Goal: Information Seeking & Learning: Learn about a topic

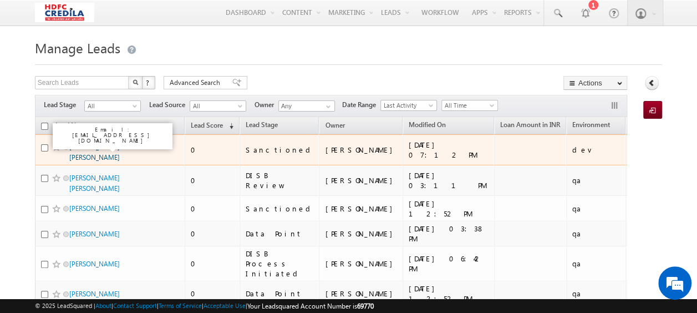
click at [103, 144] on link "[PERSON_NAME] [PERSON_NAME]" at bounding box center [94, 151] width 50 height 19
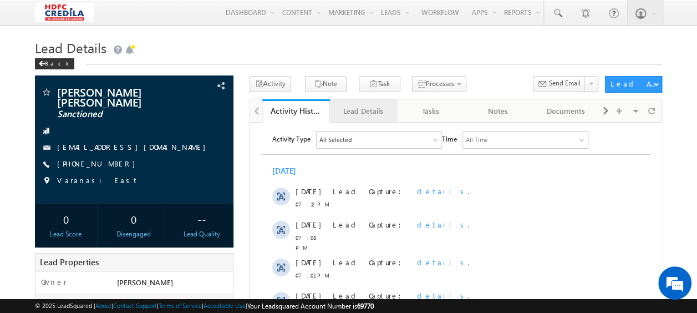
click at [362, 109] on div "Lead Details" at bounding box center [363, 110] width 49 height 13
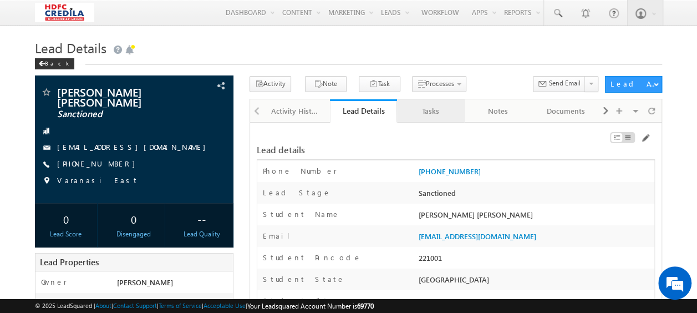
click at [438, 104] on div "Tasks" at bounding box center [430, 110] width 49 height 13
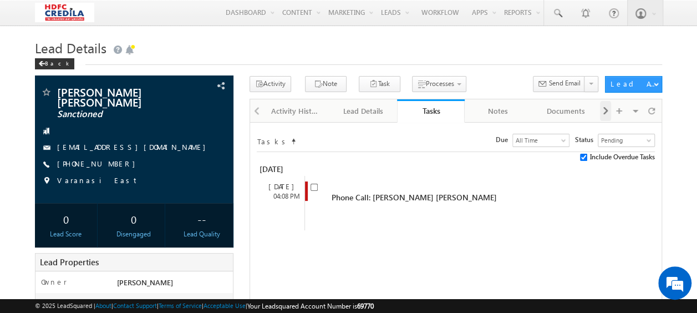
click at [605, 110] on span at bounding box center [605, 111] width 7 height 20
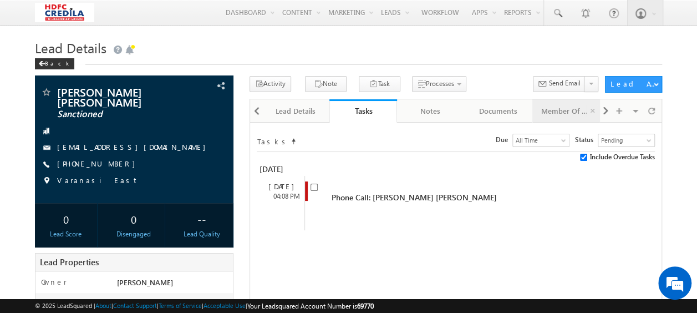
click at [560, 108] on div "Member Of Lists" at bounding box center [565, 110] width 49 height 13
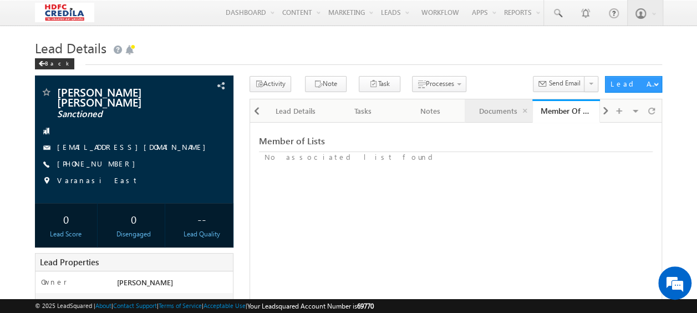
click at [498, 110] on div "Documents" at bounding box center [497, 110] width 49 height 13
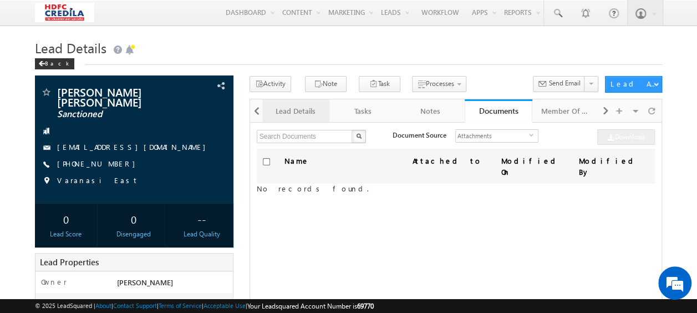
click at [300, 108] on div "Lead Details" at bounding box center [295, 110] width 49 height 13
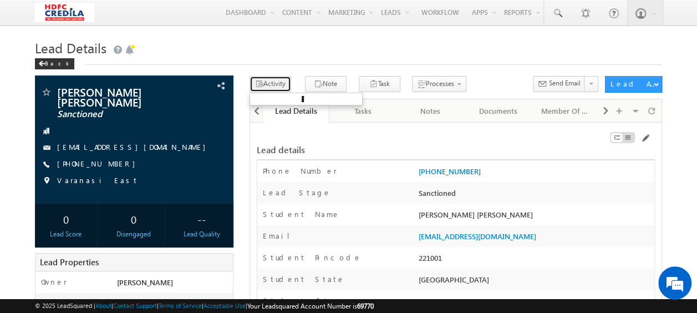
click at [268, 85] on button "Activity" at bounding box center [270, 84] width 42 height 16
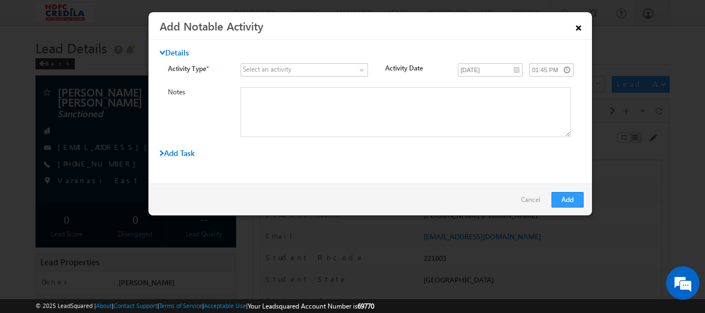
click at [582, 24] on link "×" at bounding box center [578, 25] width 19 height 19
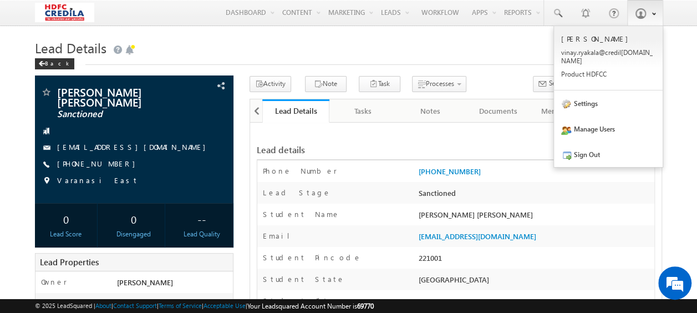
click at [646, 11] on link at bounding box center [645, 12] width 36 height 25
click at [602, 118] on link "Manage Users" at bounding box center [608, 128] width 109 height 25
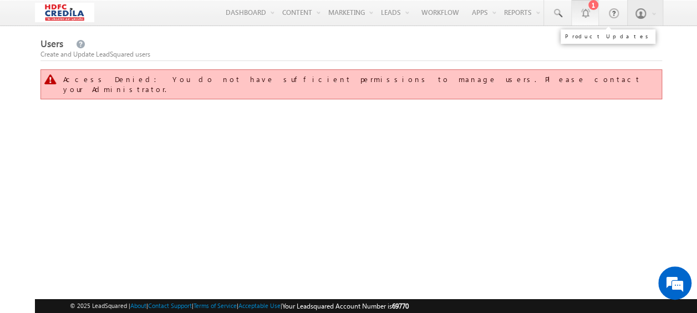
click at [581, 14] on div at bounding box center [584, 12] width 11 height 11
click at [554, 17] on span at bounding box center [556, 13] width 11 height 11
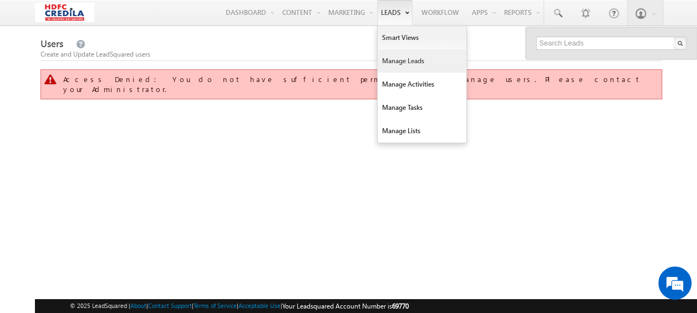
click at [397, 64] on link "Manage Leads" at bounding box center [421, 60] width 89 height 23
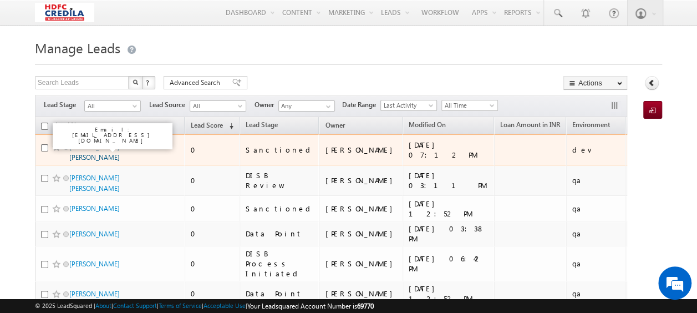
click at [112, 147] on link "[PERSON_NAME] [PERSON_NAME]" at bounding box center [94, 151] width 50 height 19
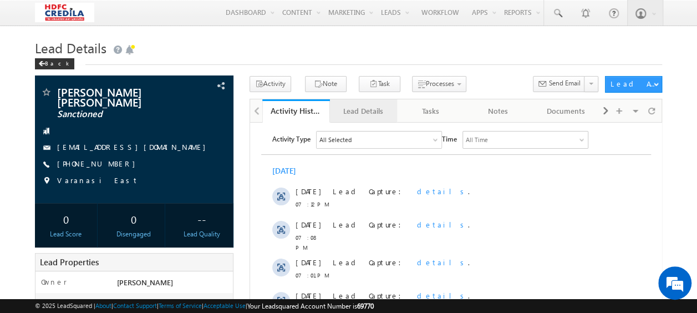
click at [362, 115] on div "Lead Details" at bounding box center [363, 110] width 49 height 13
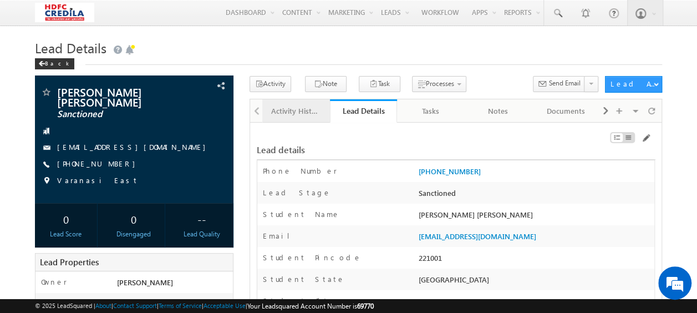
click at [280, 109] on div "Activity History" at bounding box center [295, 110] width 49 height 13
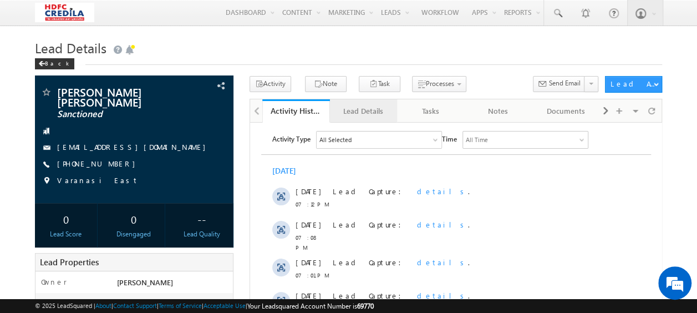
click at [343, 110] on div "Lead Details" at bounding box center [363, 110] width 49 height 13
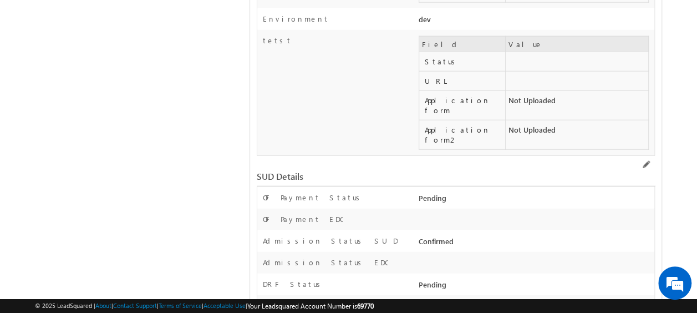
scroll to position [1385, 0]
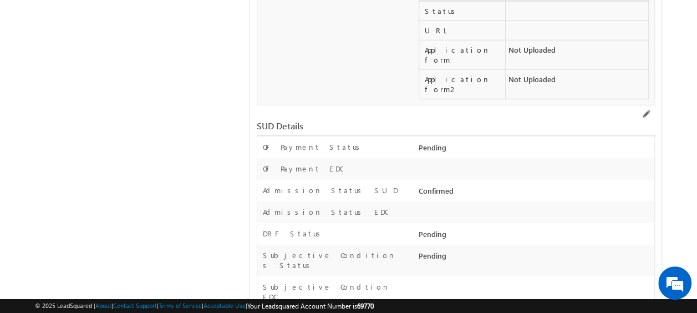
drag, startPoint x: 260, startPoint y: 207, endPoint x: 347, endPoint y: 249, distance: 96.4
click at [348, 282] on div "Subjective Condtion EDC" at bounding box center [336, 295] width 159 height 26
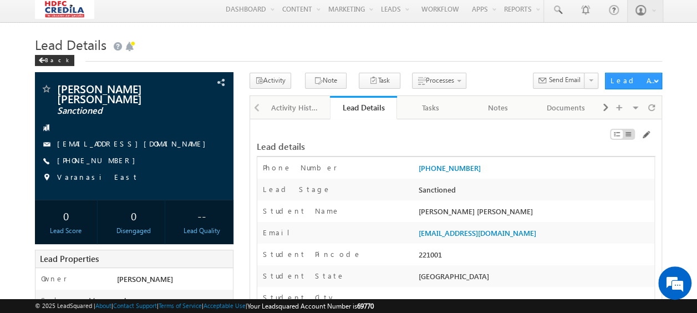
scroll to position [0, 0]
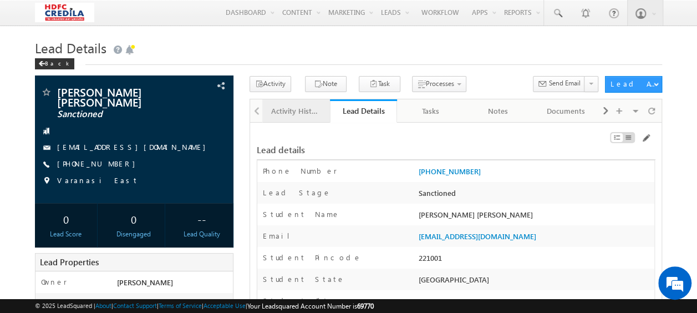
click at [290, 109] on div "Activity History" at bounding box center [295, 110] width 49 height 13
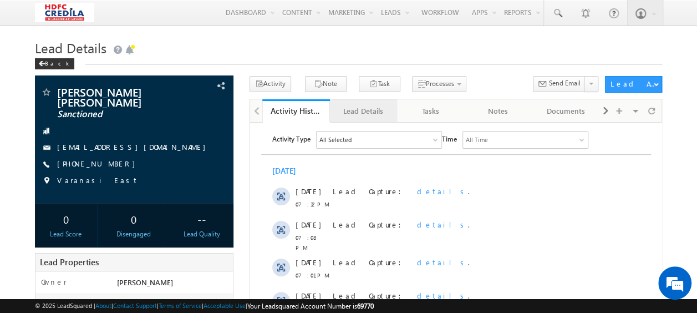
click at [371, 112] on div "Lead Details" at bounding box center [363, 110] width 49 height 13
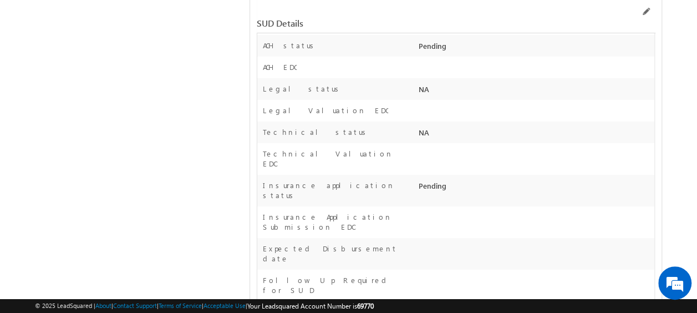
scroll to position [1833, 0]
